Goal: Task Accomplishment & Management: Manage account settings

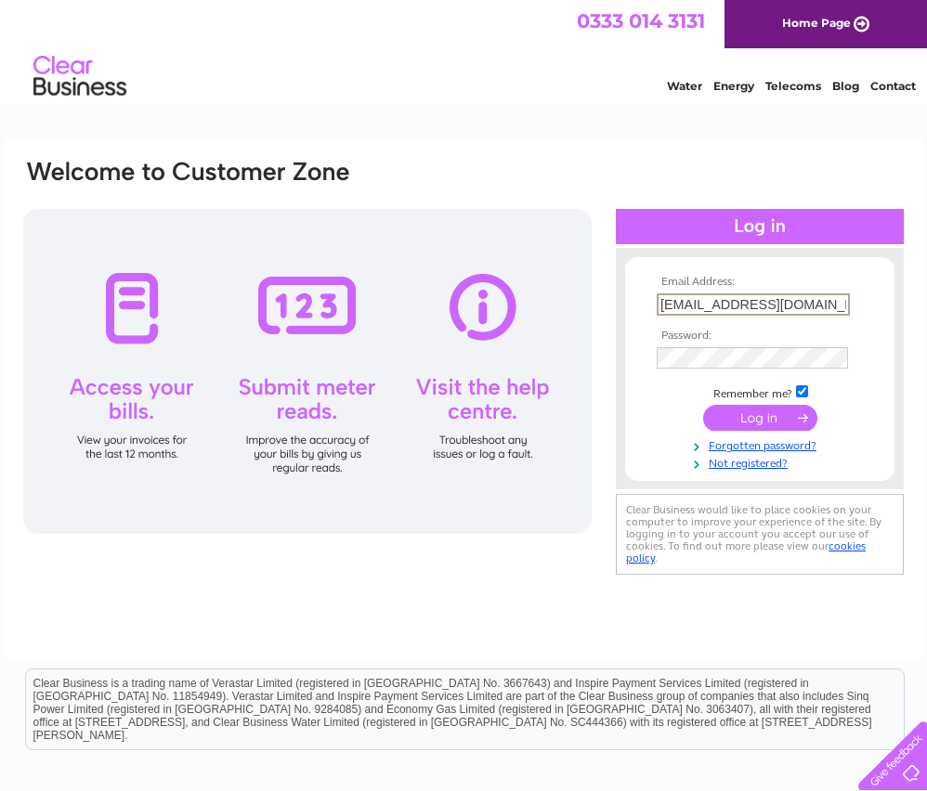
scroll to position [9, 0]
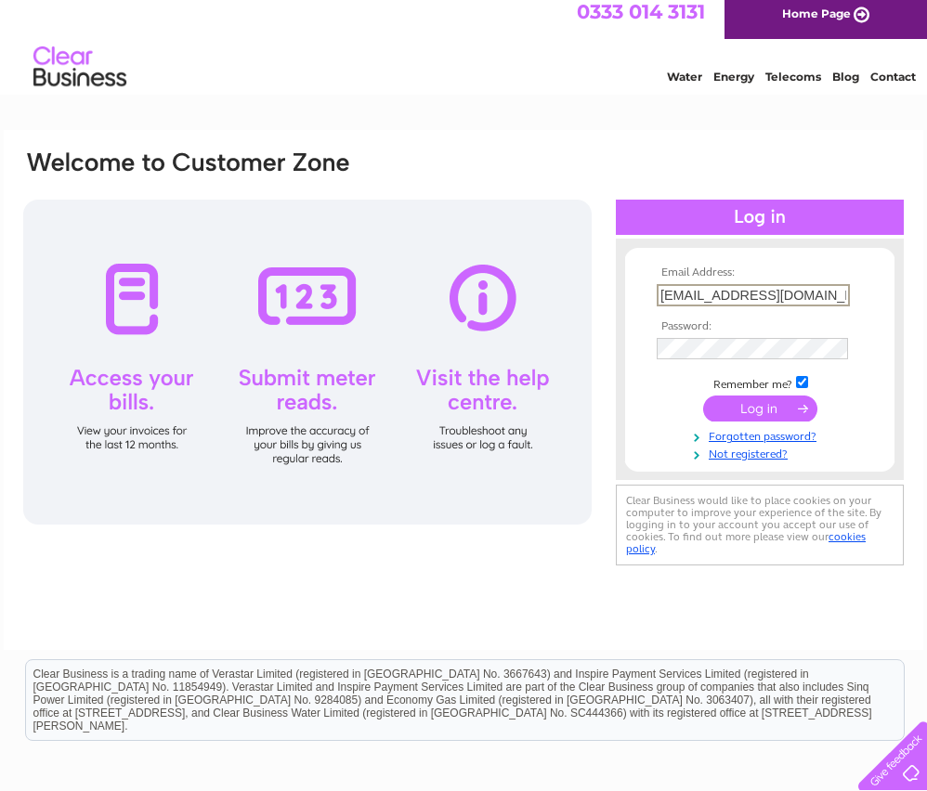
type input "[EMAIL_ADDRESS][DOMAIN_NAME]"
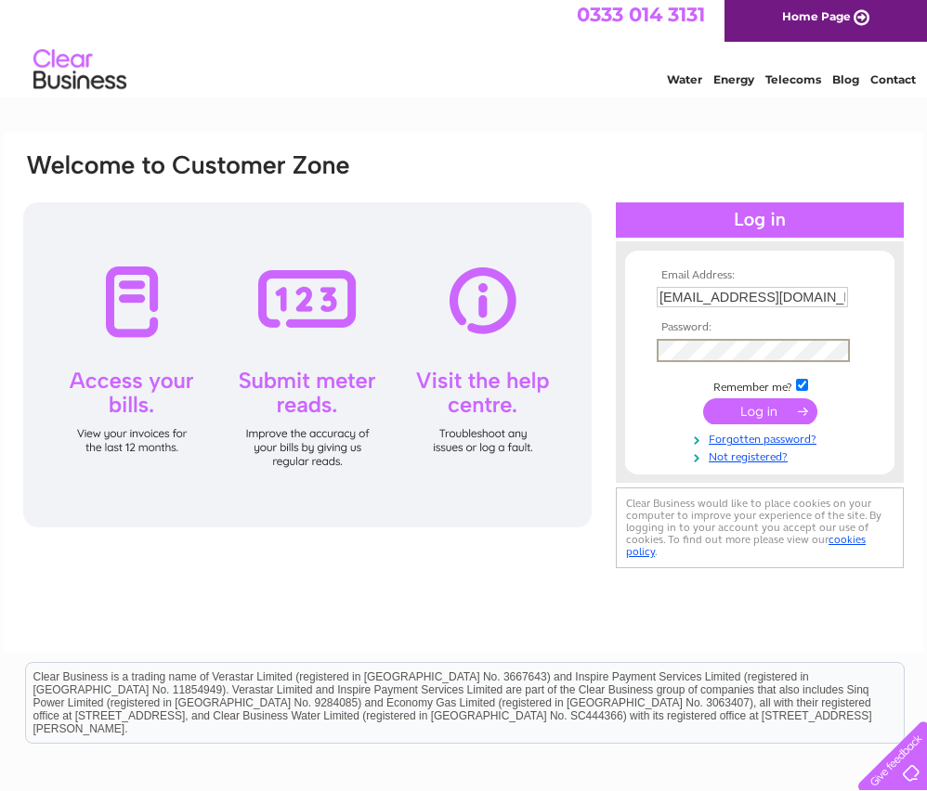
click at [758, 412] on input "submit" at bounding box center [760, 411] width 114 height 26
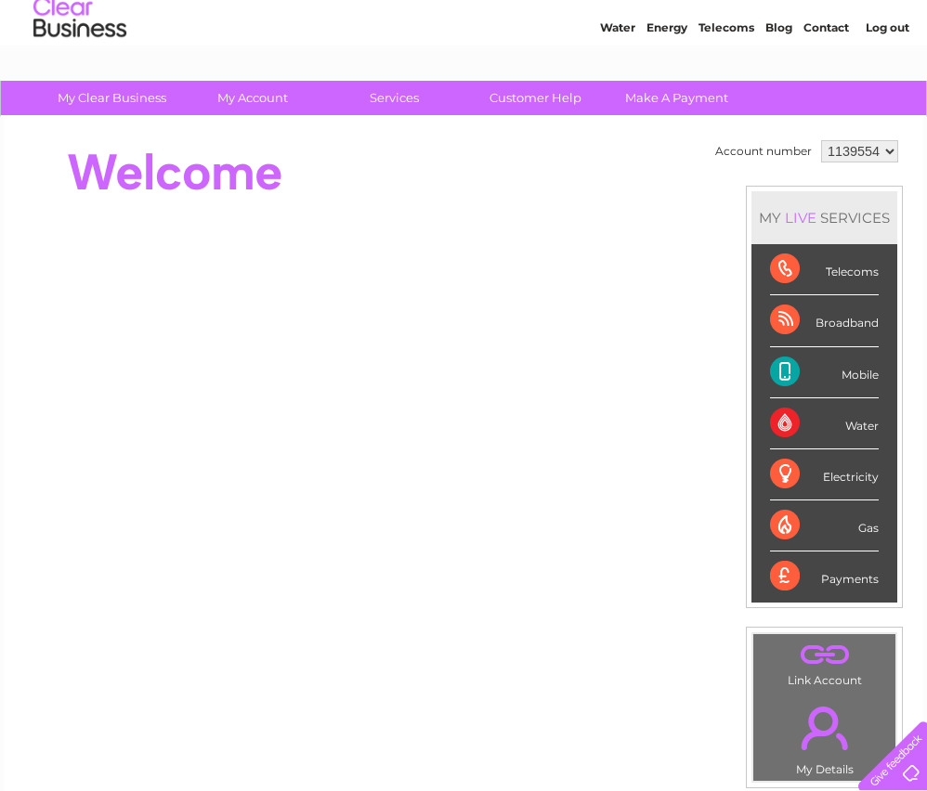
scroll to position [56, 0]
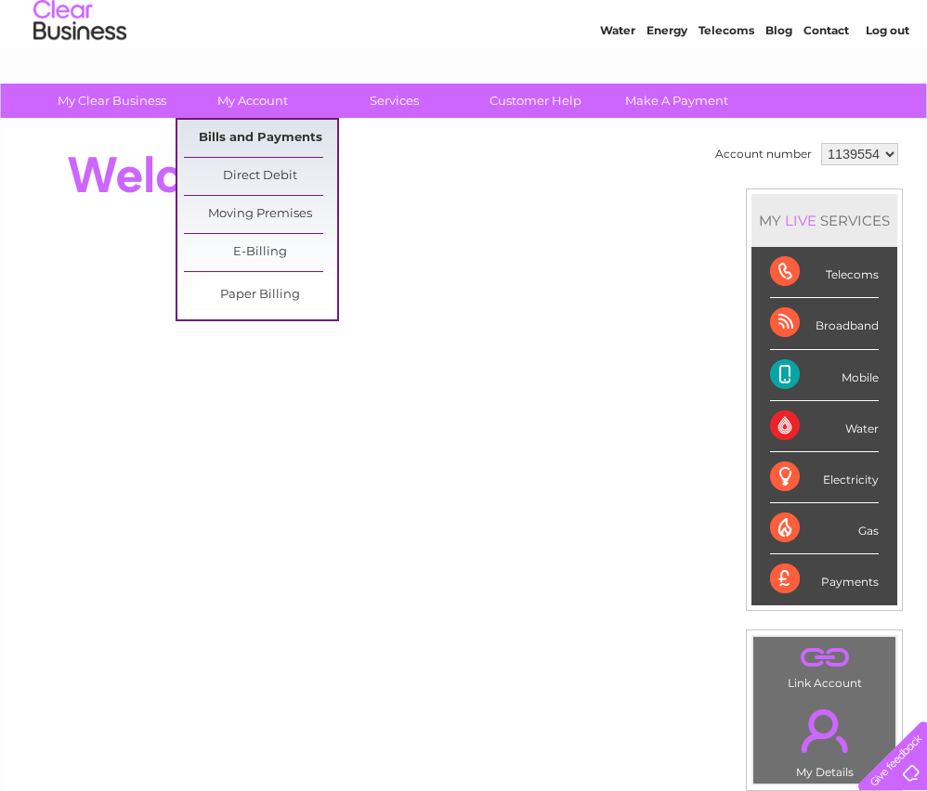
click at [264, 134] on link "Bills and Payments" at bounding box center [260, 138] width 153 height 37
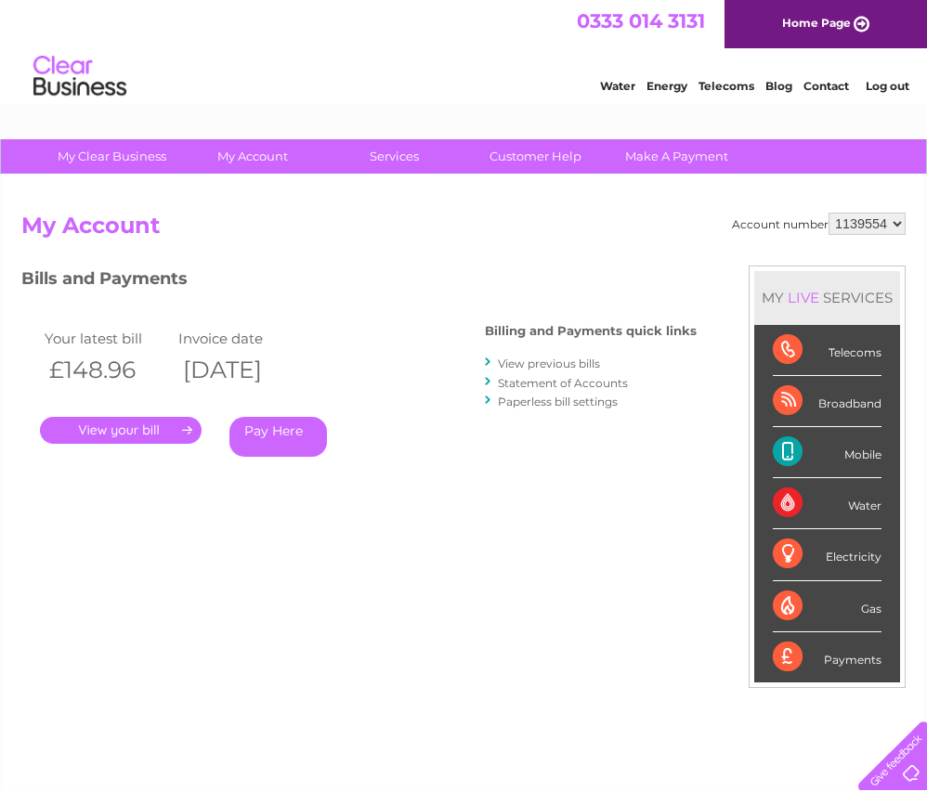
click at [433, 220] on h2 "My Account" at bounding box center [463, 230] width 884 height 35
click at [613, 378] on link "Statement of Accounts" at bounding box center [563, 383] width 130 height 14
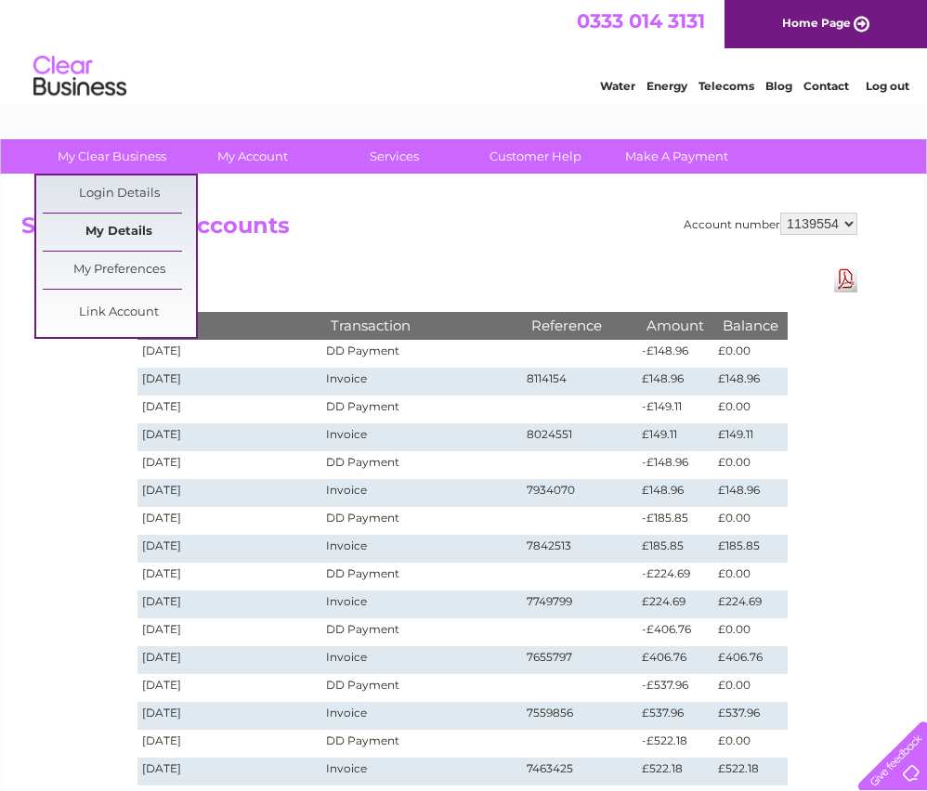
click at [137, 229] on link "My Details" at bounding box center [119, 232] width 153 height 37
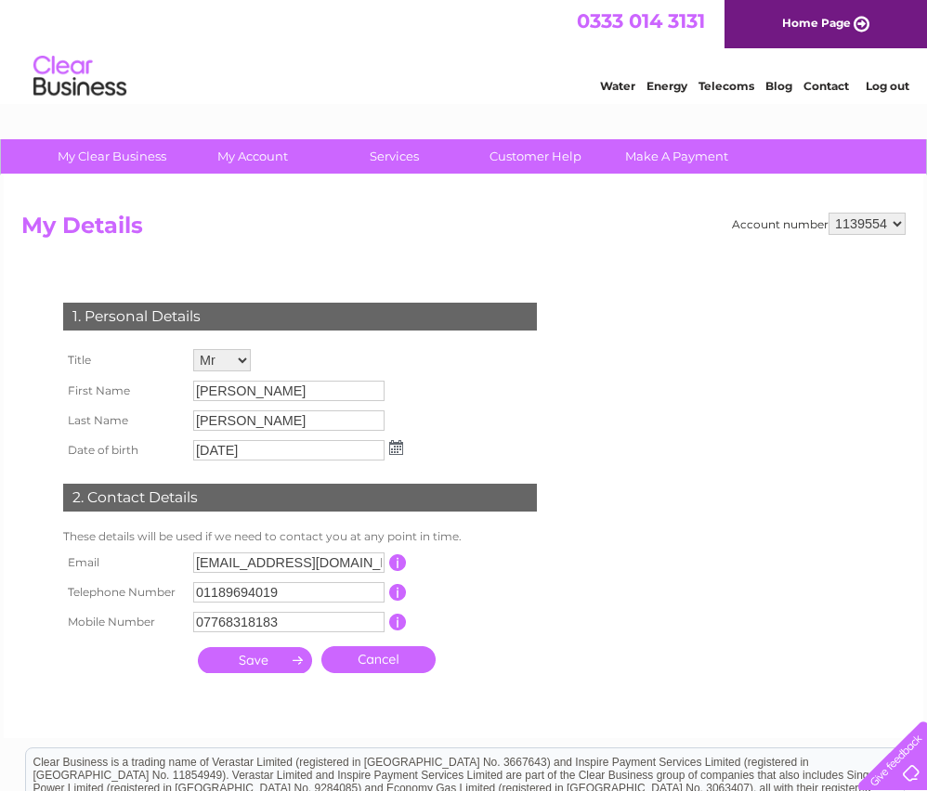
click at [892, 85] on link "Log out" at bounding box center [888, 86] width 44 height 14
